Goal: Ask a question

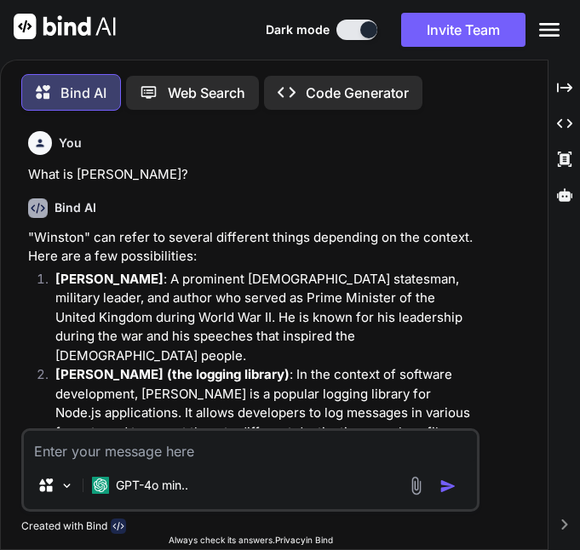
scroll to position [5145, 0]
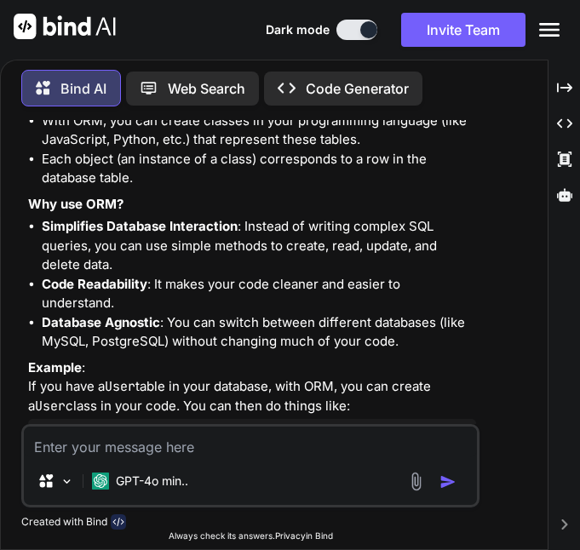
type textarea "T"
type textarea "x"
type textarea "Te"
type textarea "x"
type textarea "Tel"
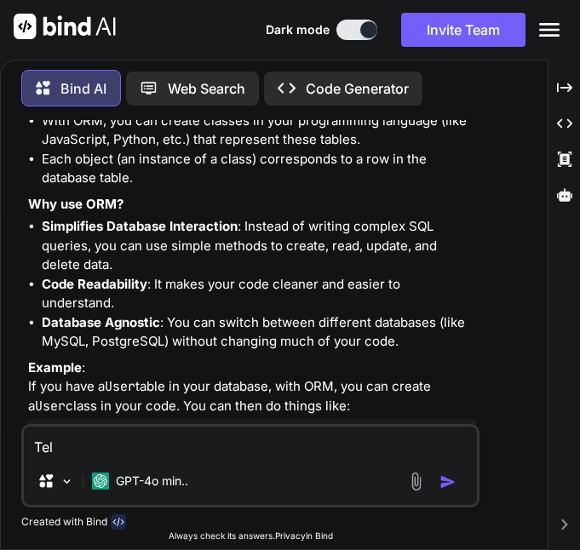
type textarea "x"
type textarea "Tell"
type textarea "x"
type textarea "Tell"
type textarea "x"
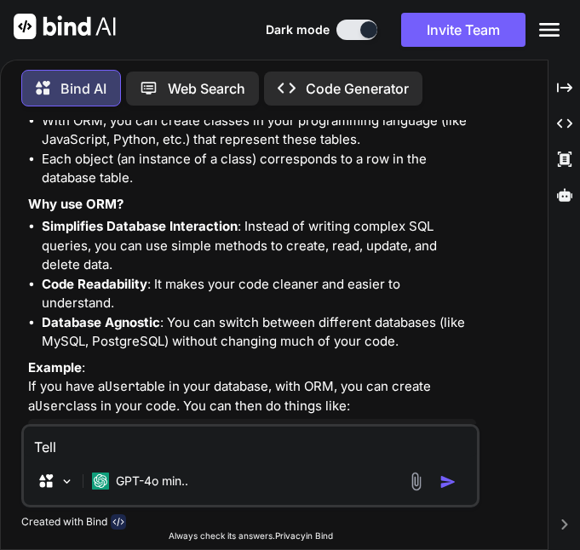
type textarea "Tell m"
type textarea "x"
type textarea "Tell me"
type textarea "x"
type textarea "Tell me"
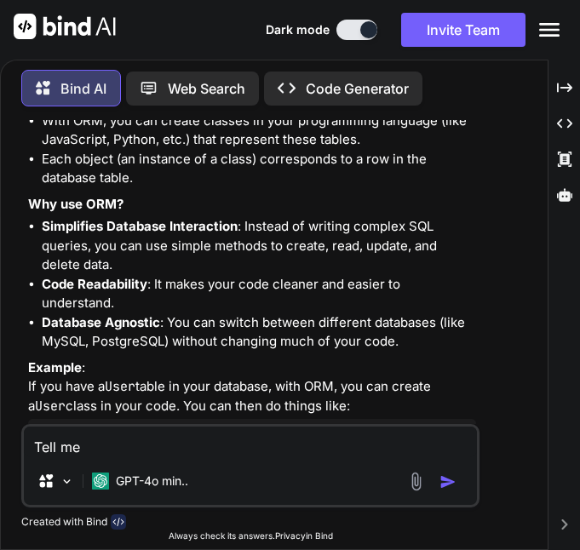
type textarea "x"
type textarea "Tell me w"
type textarea "x"
type textarea "Tell me wh"
type textarea "x"
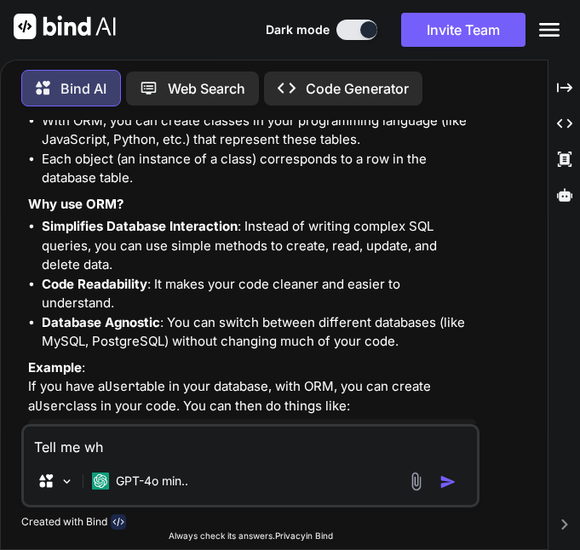
type textarea "Tell me why"
type textarea "x"
type textarea "Tell me why"
type textarea "x"
type textarea "Tell me why w"
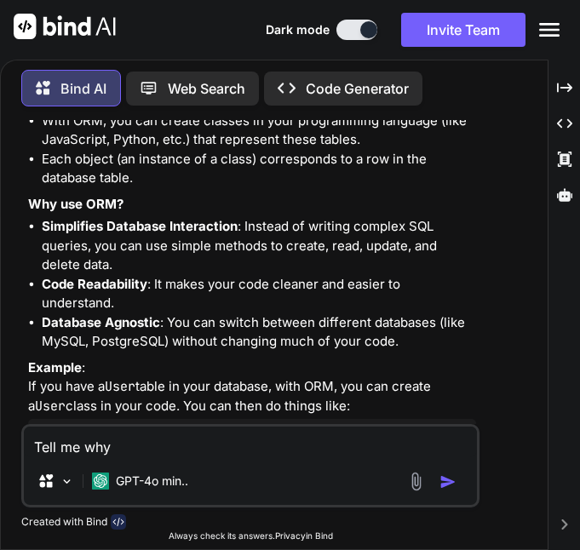
type textarea "x"
type textarea "Tell me why we"
type textarea "x"
type textarea "Tell me why we"
type textarea "x"
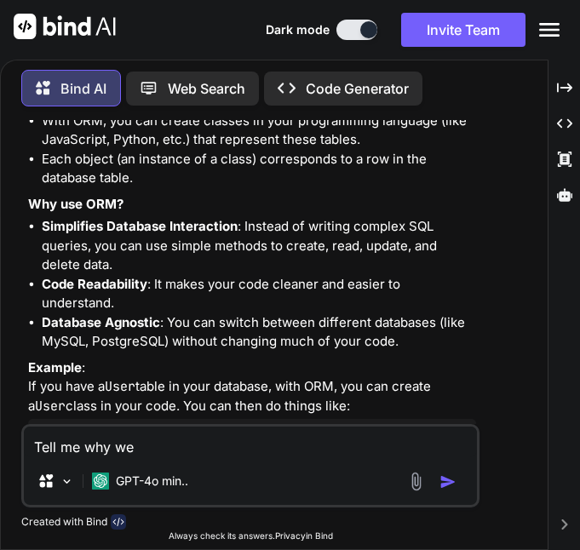
type textarea "Tell me why we u"
type textarea "x"
type textarea "Tell me why we us"
type textarea "x"
type textarea "Tell me why we use"
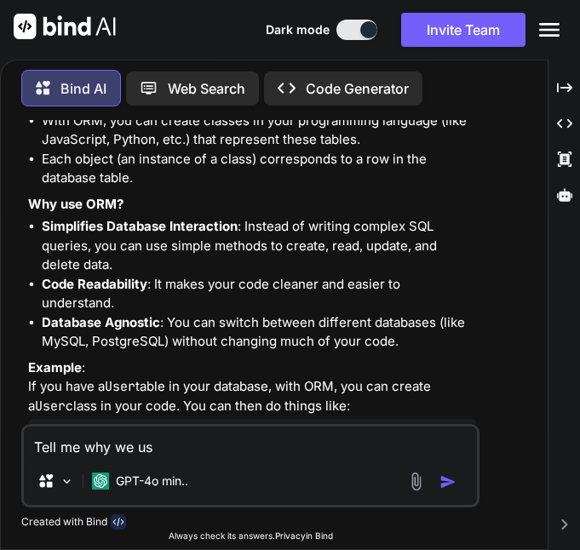
type textarea "x"
type textarea "Tell me why we use"
type textarea "x"
type textarea "Tell me why we use o"
type textarea "x"
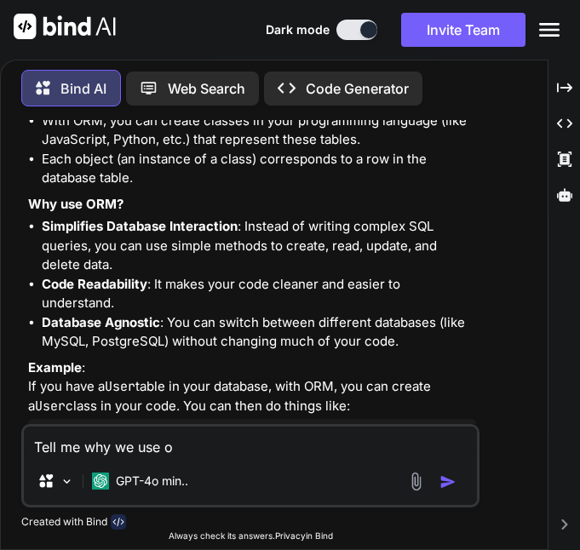
type textarea "Tell me why we use or"
type textarea "x"
type textarea "Tell me why we use orm"
type textarea "x"
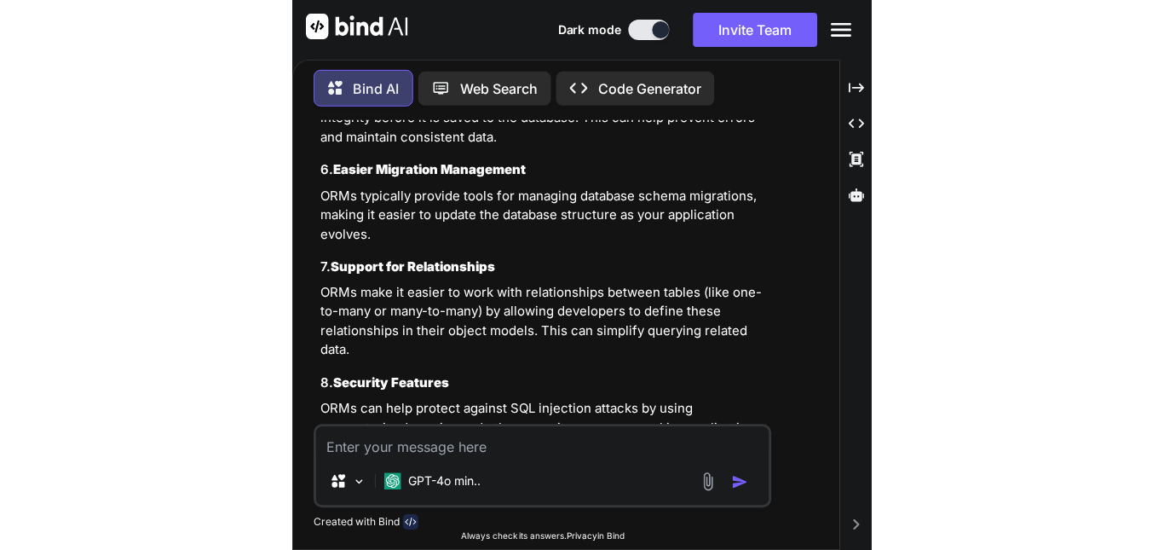
scroll to position [6872, 0]
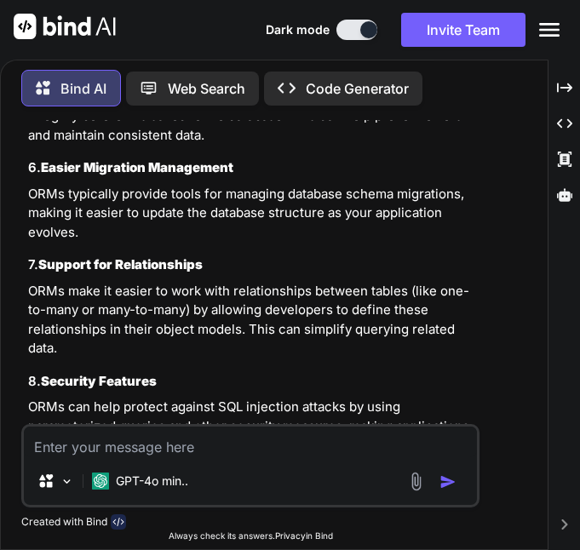
type textarea "x"
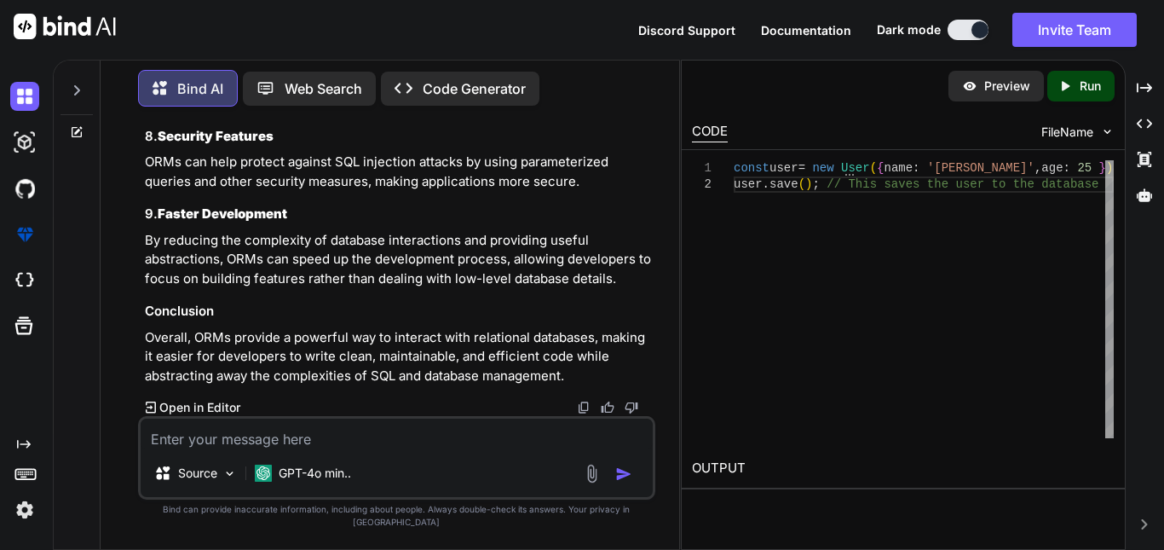
scroll to position [6591, 0]
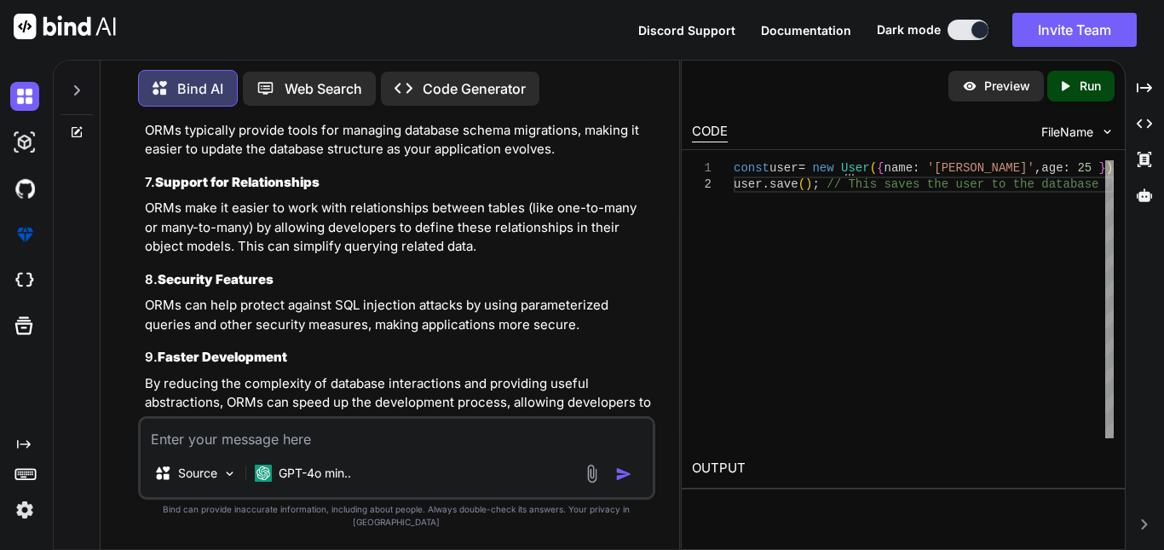
click at [540, 449] on textarea at bounding box center [397, 433] width 512 height 31
paste textarea "Why node based orms are not powerfuls as compared to rail based orms"
type textarea "Why node based orms are not powerfuls as compared to rail based orms"
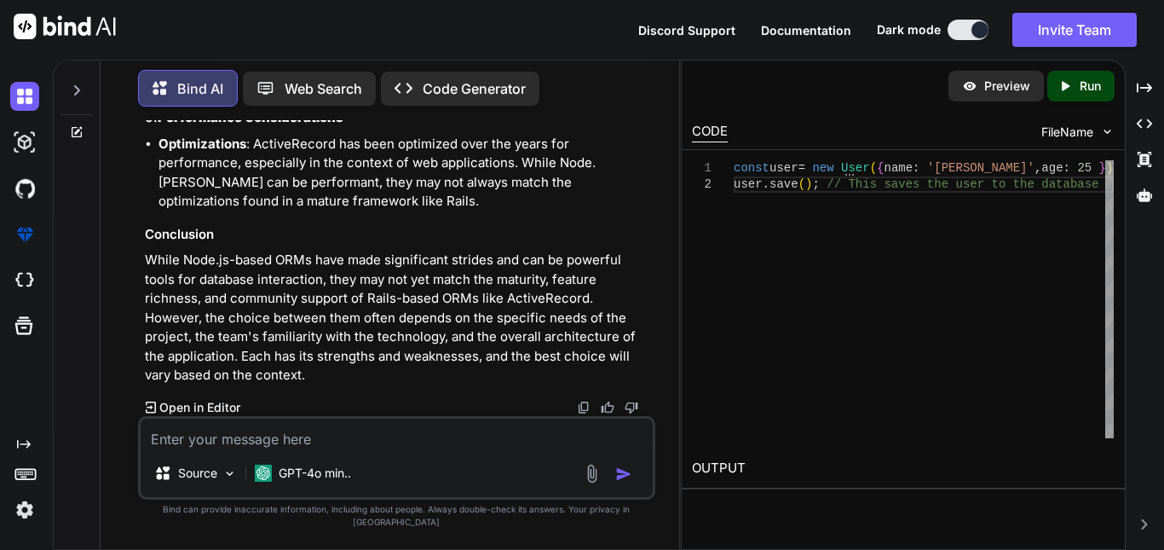
scroll to position [8157, 0]
